Goal: Use online tool/utility: Utilize a website feature to perform a specific function

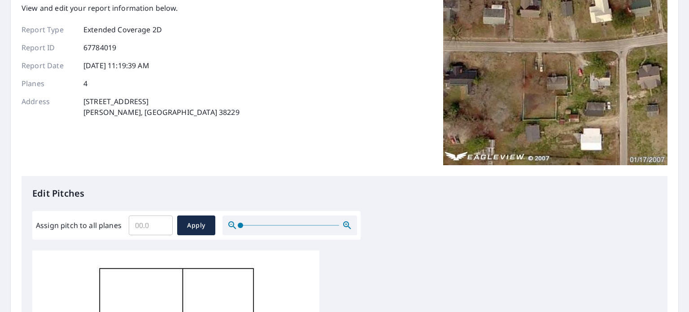
scroll to position [135, 0]
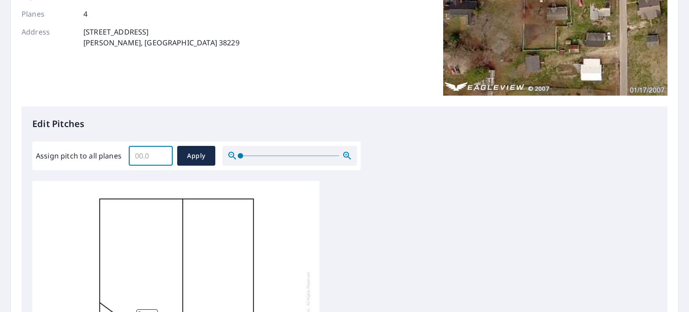
drag, startPoint x: 142, startPoint y: 156, endPoint x: 146, endPoint y: 155, distance: 4.5
click at [142, 155] on input "Assign pitch to all planes" at bounding box center [151, 155] width 44 height 25
type input "6"
click at [194, 158] on span "Apply" at bounding box center [196, 155] width 24 height 11
type input "6"
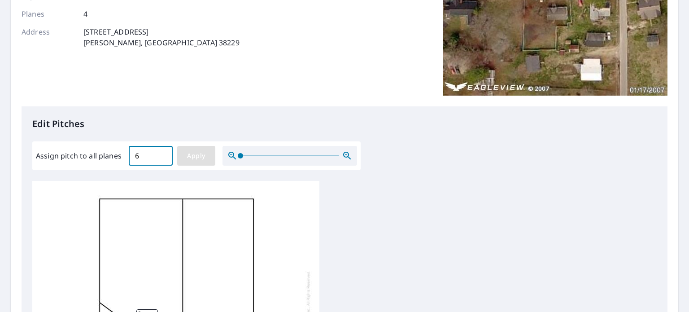
type input "6"
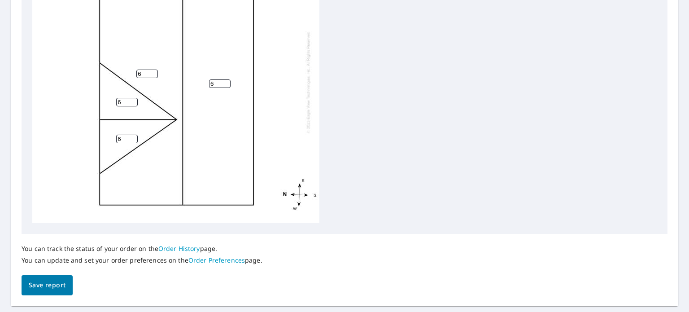
scroll to position [398, 0]
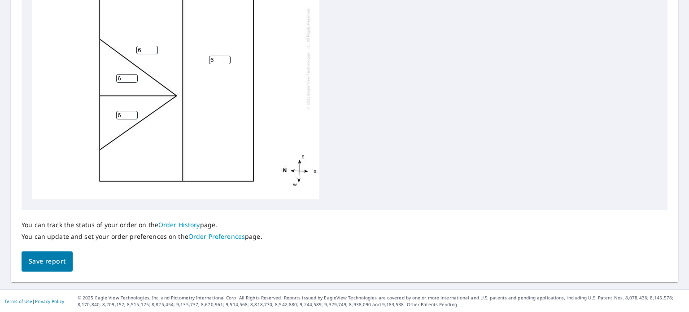
click at [35, 257] on span "Save report" at bounding box center [47, 261] width 37 height 11
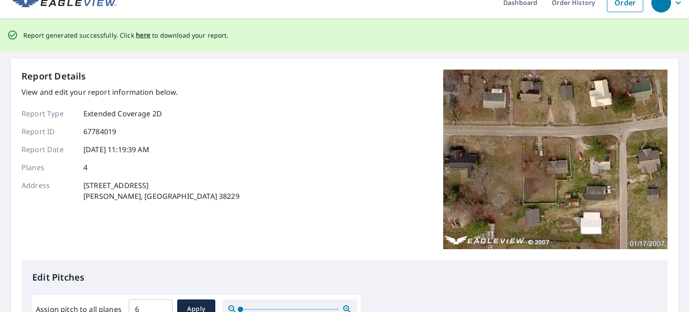
scroll to position [0, 0]
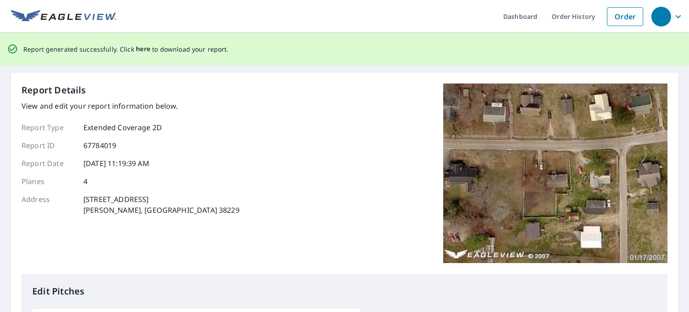
click at [140, 50] on span "here" at bounding box center [143, 49] width 15 height 11
